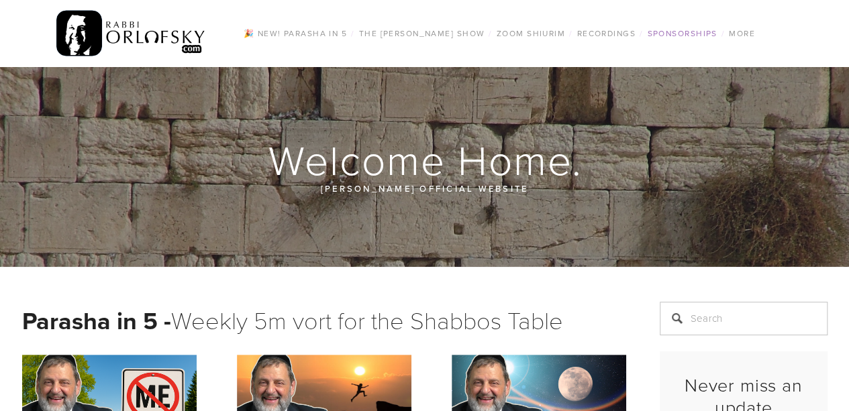
click at [679, 34] on link "Sponsorships" at bounding box center [682, 33] width 78 height 17
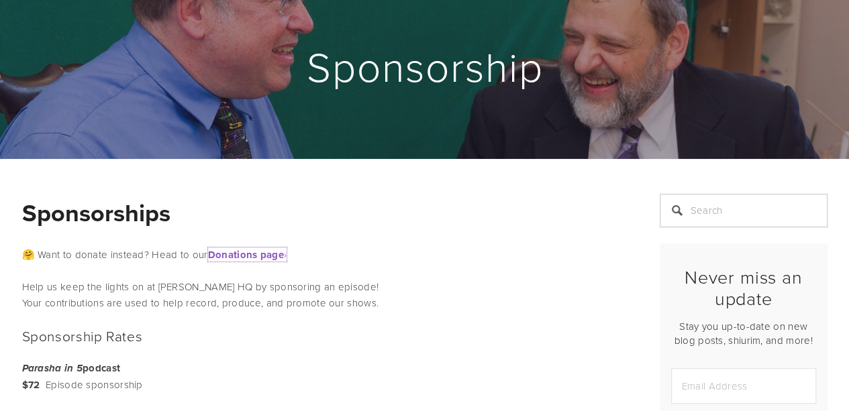
scroll to position [87, 0]
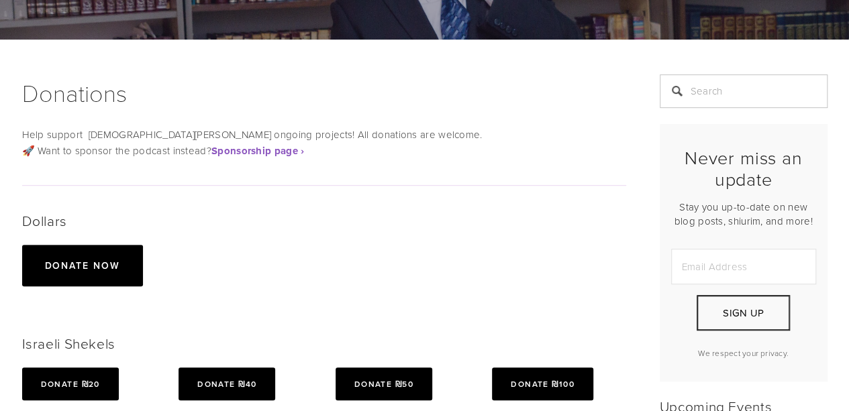
scroll to position [212, 0]
